Goal: Task Accomplishment & Management: Manage account settings

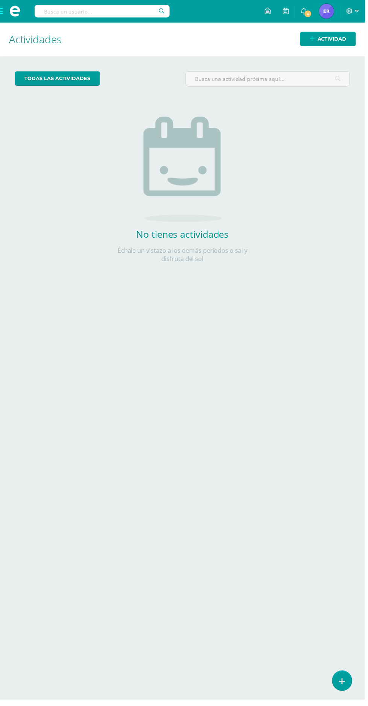
click at [17, 11] on span at bounding box center [14, 11] width 11 height 11
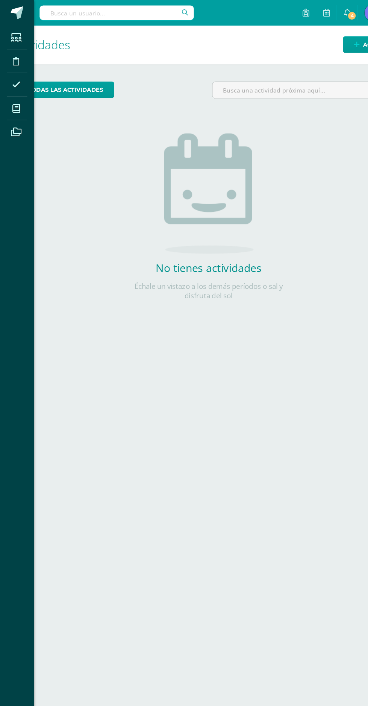
click at [23, 95] on span at bounding box center [14, 95] width 17 height 17
click at [15, 95] on icon at bounding box center [14, 96] width 7 height 8
click at [21, 101] on span at bounding box center [14, 95] width 17 height 17
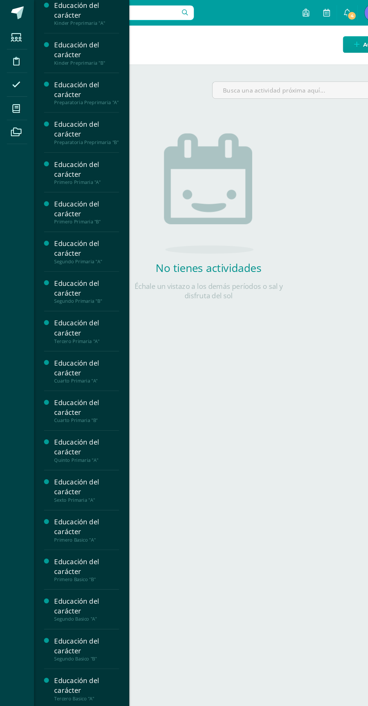
click at [66, 542] on div "Educación del carácter" at bounding box center [76, 534] width 57 height 17
click at [59, 544] on div "Educación del carácter" at bounding box center [76, 534] width 57 height 17
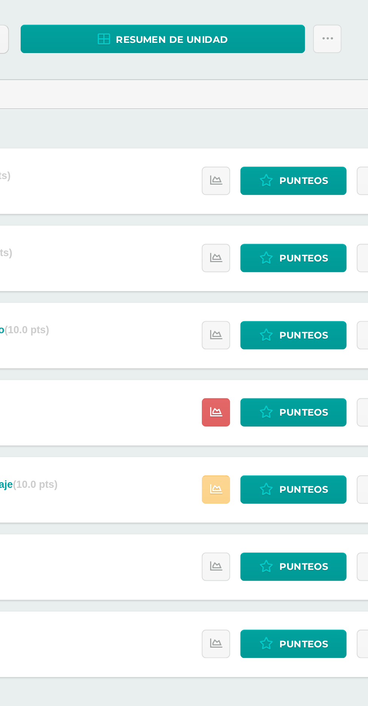
click at [205, 344] on icon at bounding box center [202, 342] width 6 height 6
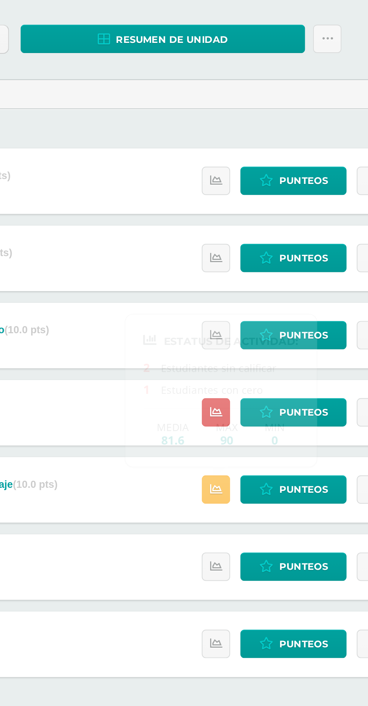
click at [148, 405] on div "Act1-Juicio (10.0 pts) [GEOGRAPHIC_DATA] [DATE] Estatus de Actividad: 0 Estudia…" at bounding box center [184, 422] width 338 height 34
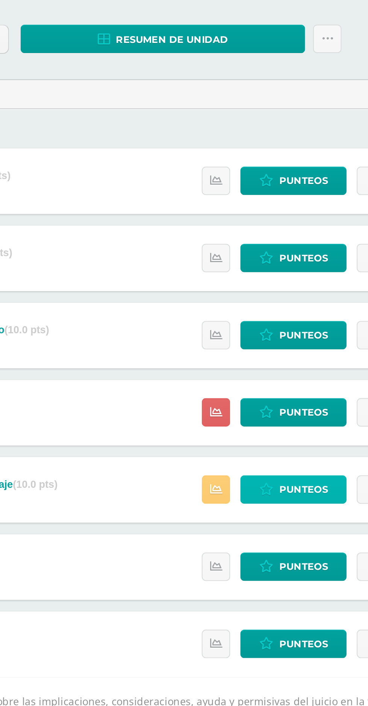
click at [243, 341] on span "Punteos" at bounding box center [247, 342] width 25 height 14
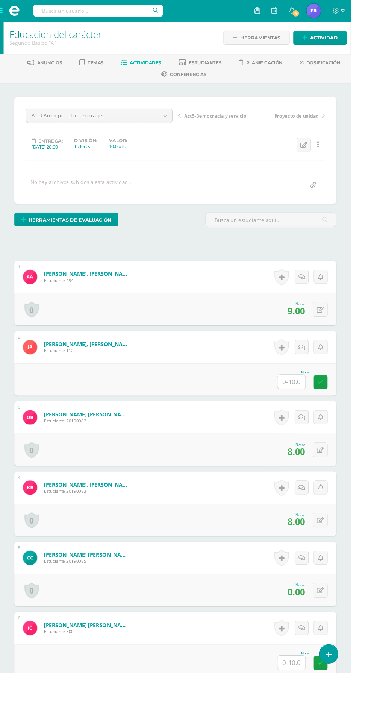
click at [302, 403] on input "text" at bounding box center [306, 401] width 29 height 15
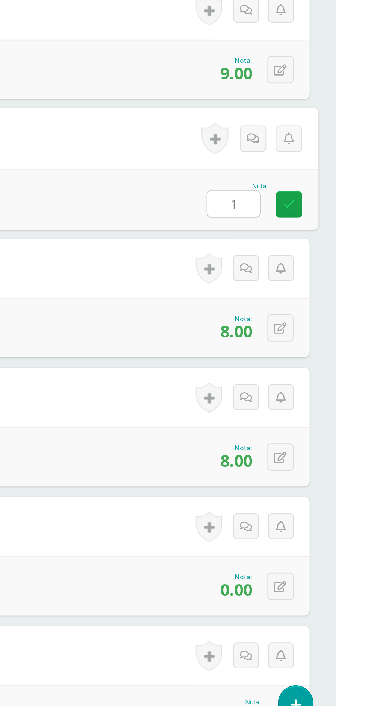
type input "10"
click at [338, 399] on link at bounding box center [341, 401] width 15 height 15
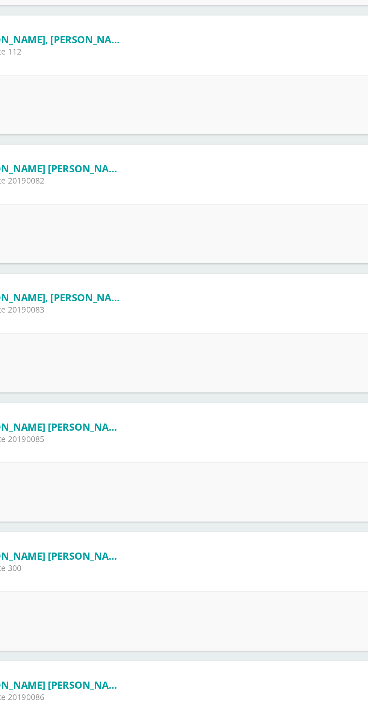
scroll to position [244, 0]
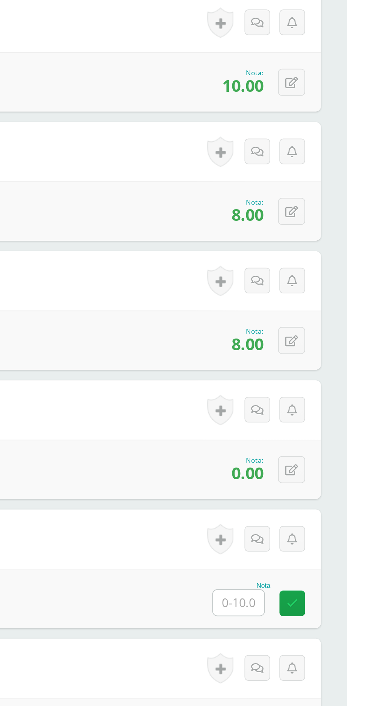
click at [306, 454] on input "text" at bounding box center [306, 451] width 29 height 15
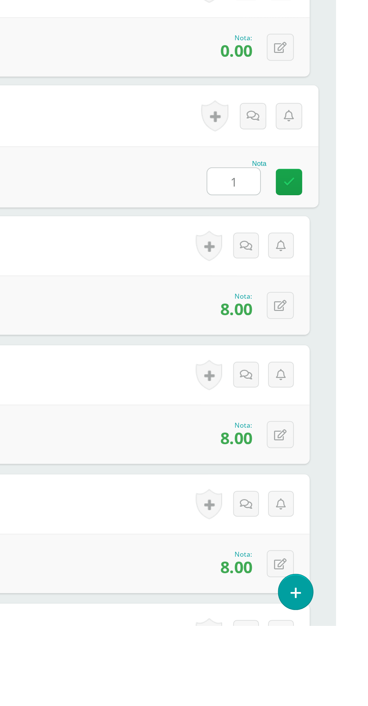
type input "10"
click at [341, 449] on icon at bounding box center [341, 452] width 7 height 6
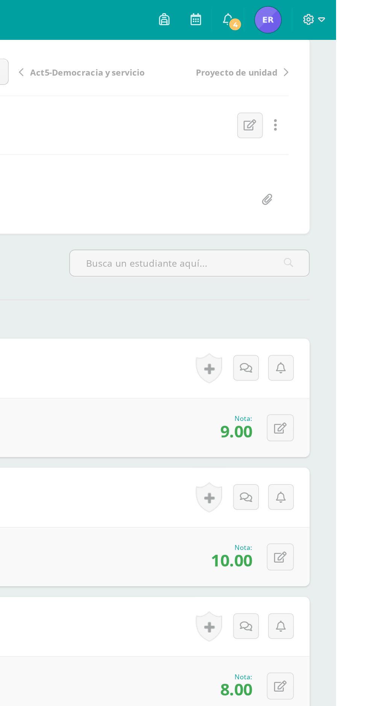
scroll to position [78, 0]
